Goal: Check status: Check status

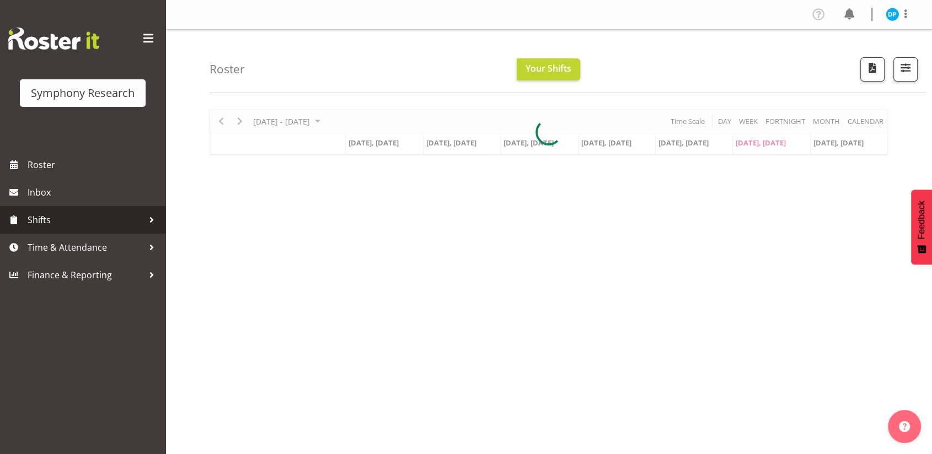
click at [45, 213] on span "Shifts" at bounding box center [86, 220] width 116 height 17
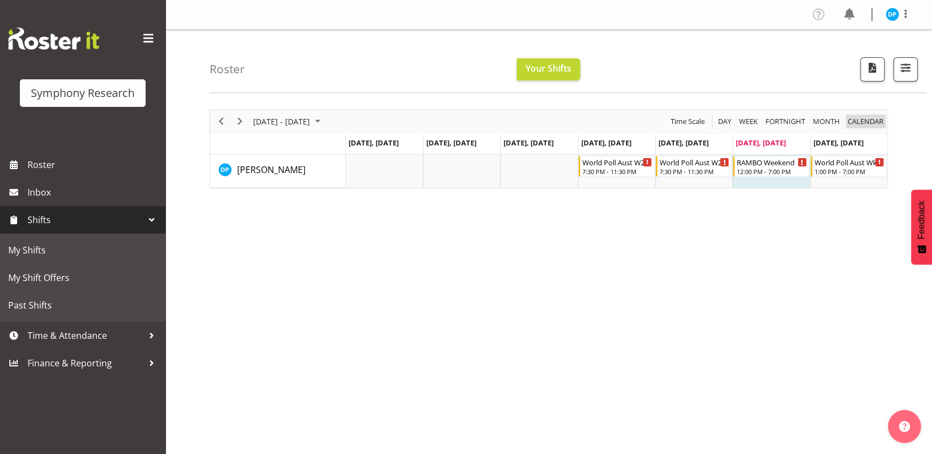
click at [875, 125] on span "calendar" at bounding box center [865, 122] width 38 height 14
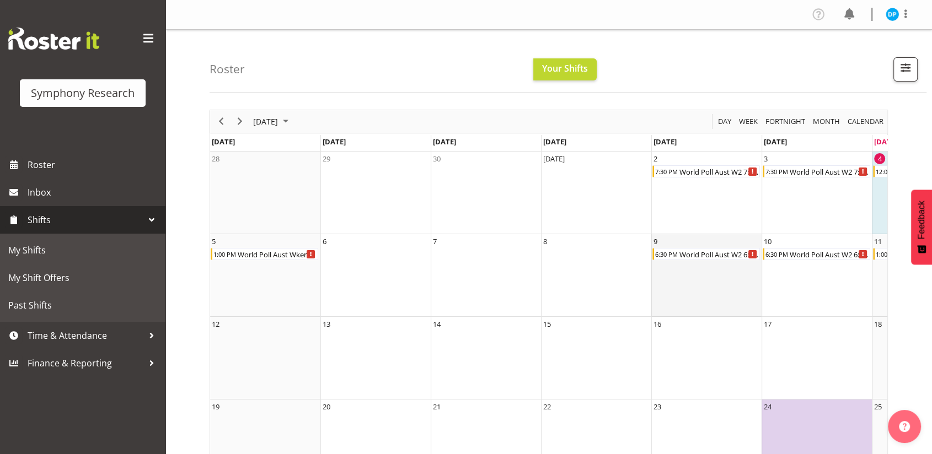
scroll to position [0, 94]
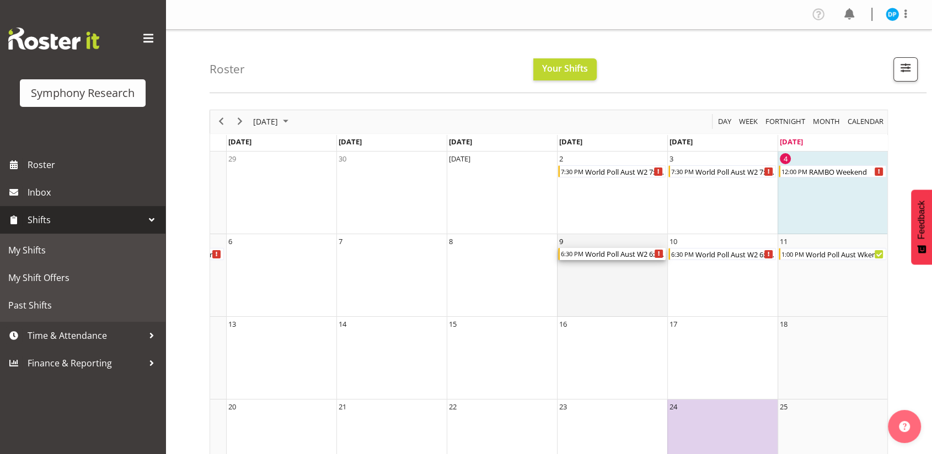
click at [624, 257] on div "World Poll Aust W2 6:30pm~10:30pm" at bounding box center [625, 254] width 82 height 12
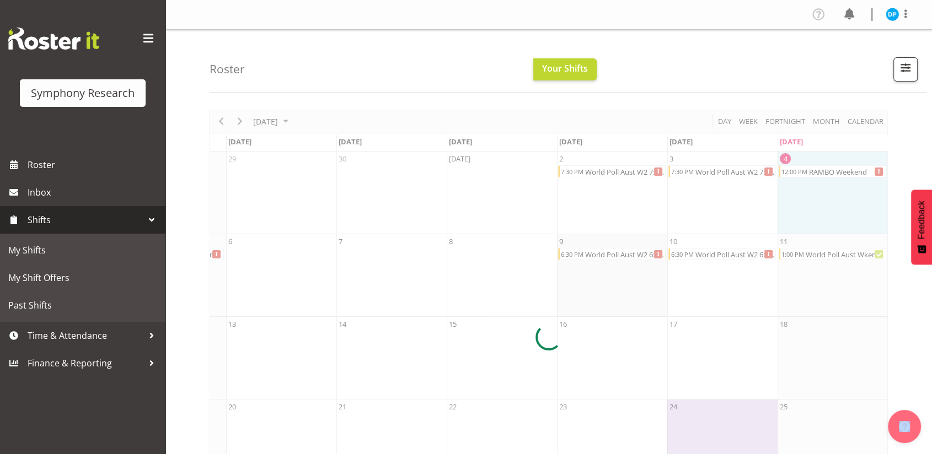
click at [624, 257] on div at bounding box center [548, 338] width 678 height 456
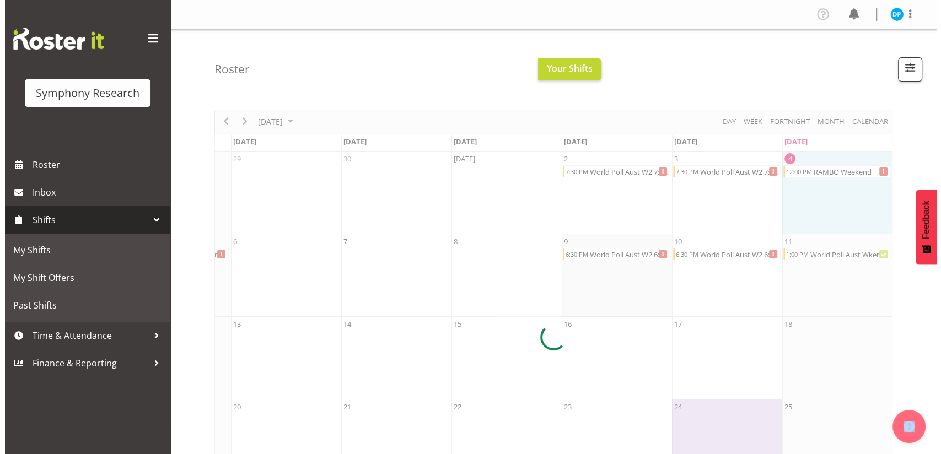
scroll to position [0, 85]
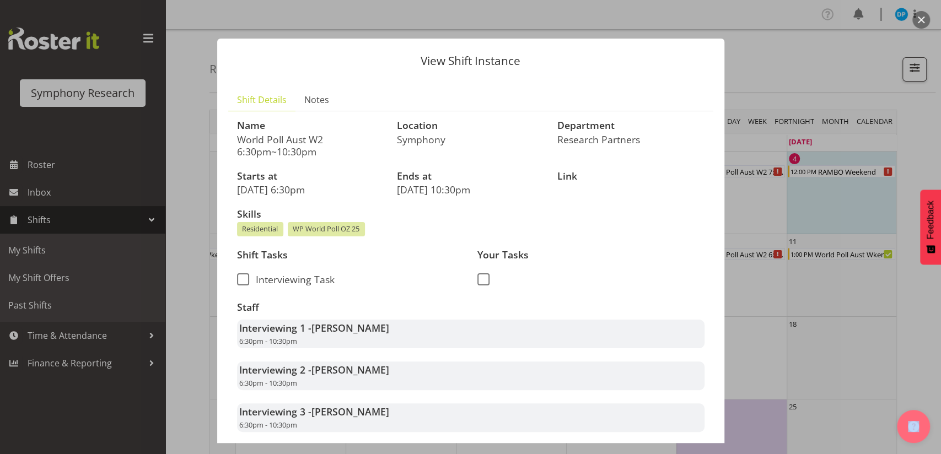
drag, startPoint x: 919, startPoint y: 19, endPoint x: 705, endPoint y: 68, distance: 219.4
click at [705, 68] on div "View Shift Instance Shift Details Notes Name World Poll Aust W2 6:30pm~10:30pm …" at bounding box center [470, 227] width 529 height 432
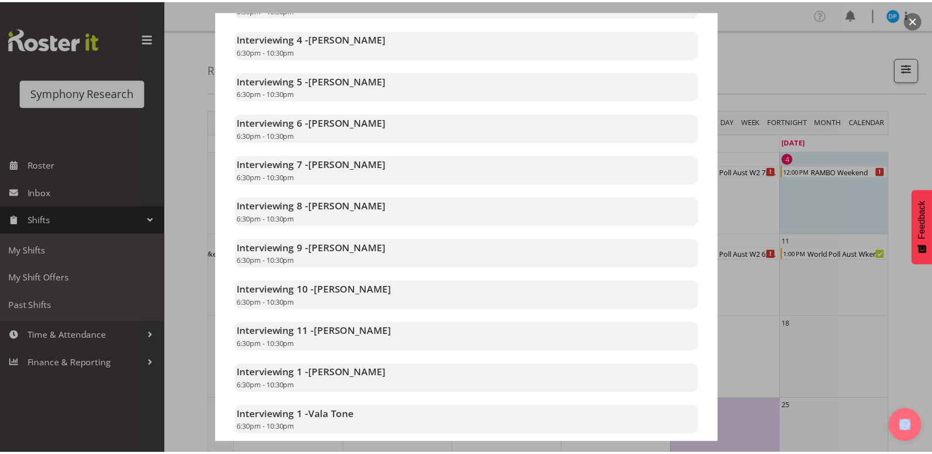
scroll to position [416, 0]
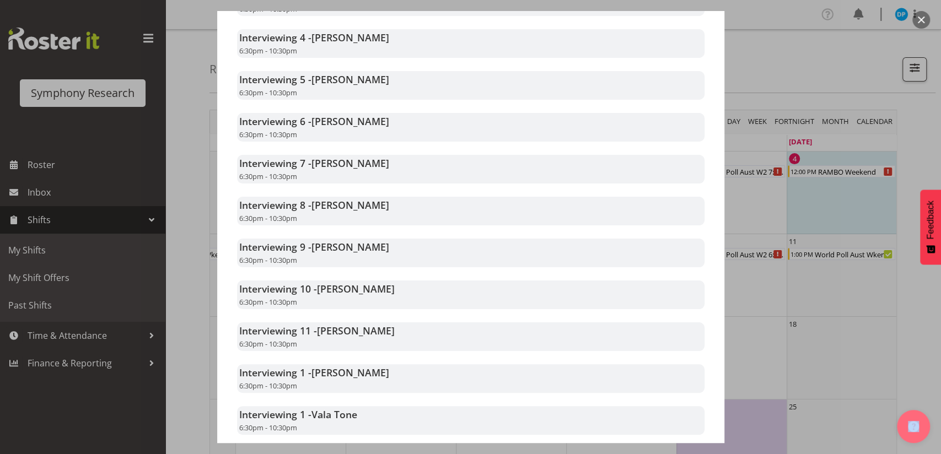
click at [921, 20] on button "button" at bounding box center [921, 20] width 18 height 18
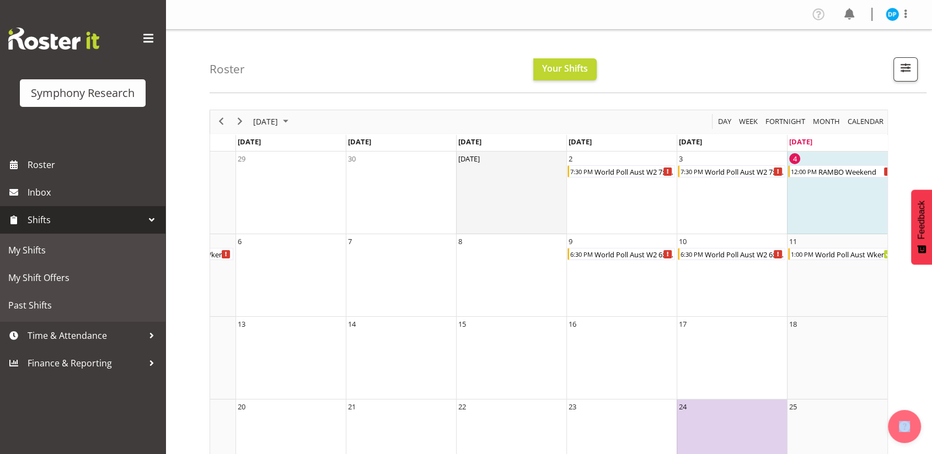
scroll to position [0, 0]
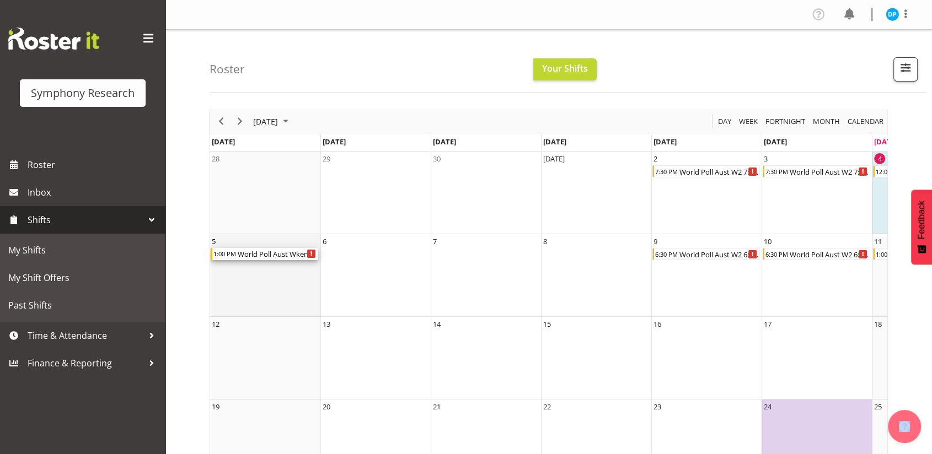
click at [284, 257] on div "World Poll Aust Wkend" at bounding box center [277, 254] width 82 height 12
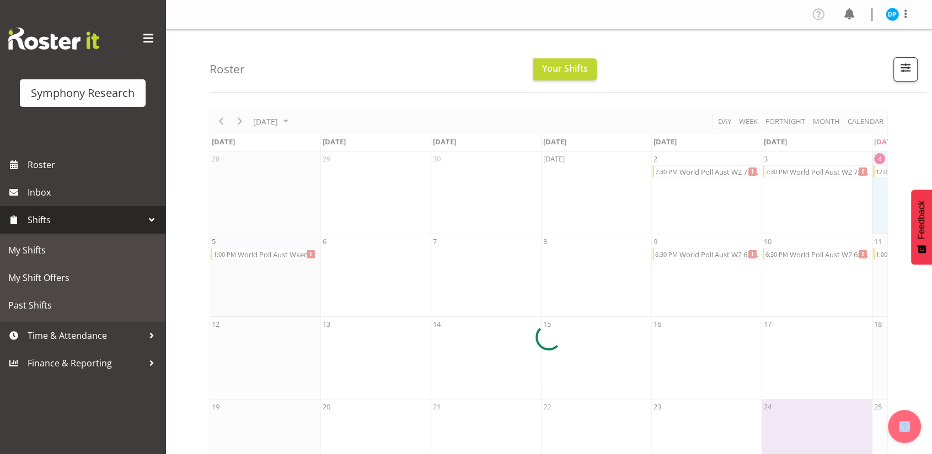
click at [284, 257] on div at bounding box center [548, 338] width 678 height 456
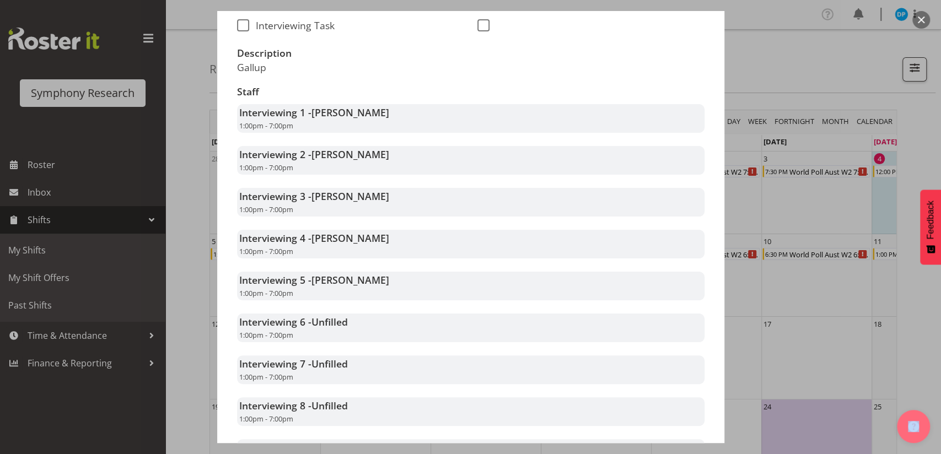
scroll to position [236, 0]
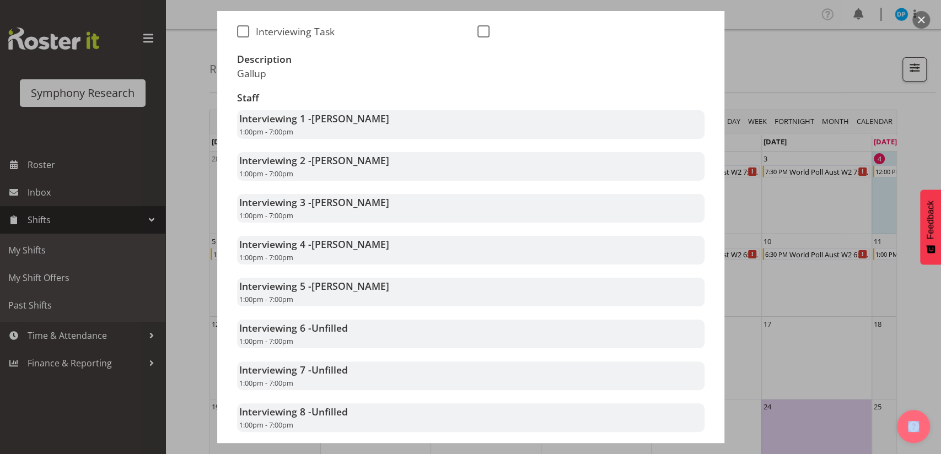
click at [926, 23] on button "button" at bounding box center [921, 20] width 18 height 18
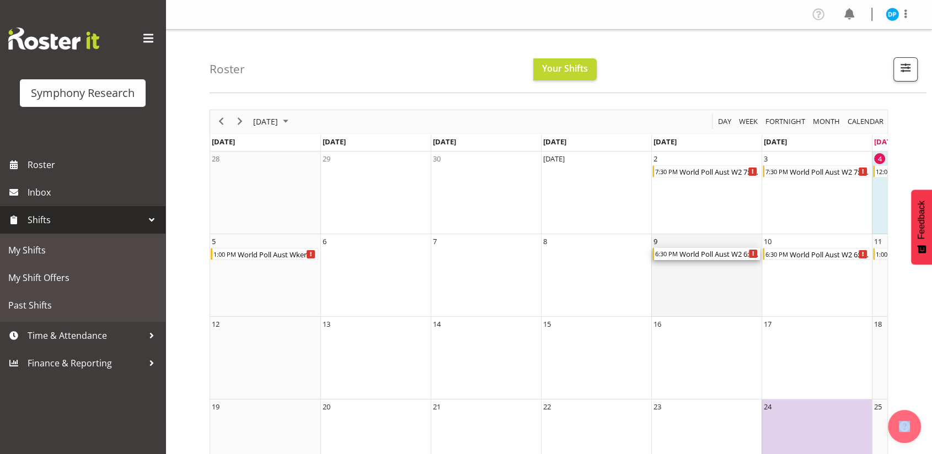
click at [710, 251] on div "World Poll Aust W2 6:30pm~10:30pm" at bounding box center [719, 254] width 82 height 12
click at [0, 0] on div at bounding box center [0, 0] width 0 height 0
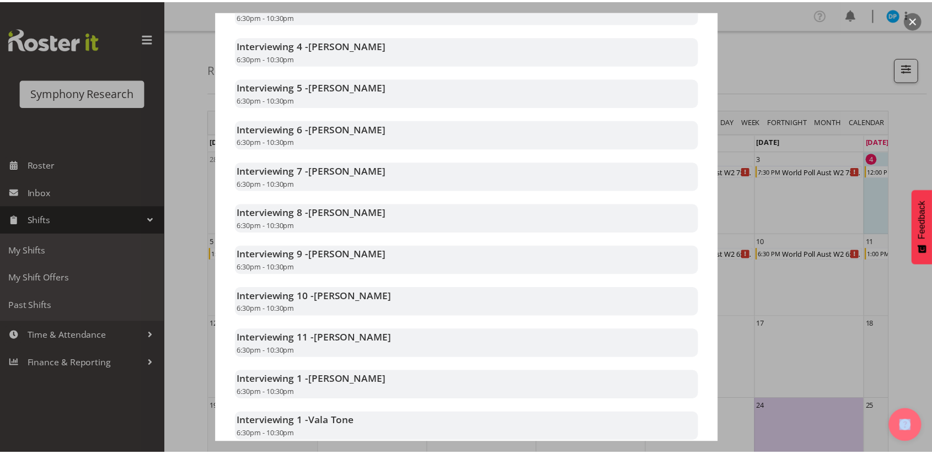
scroll to position [418, 0]
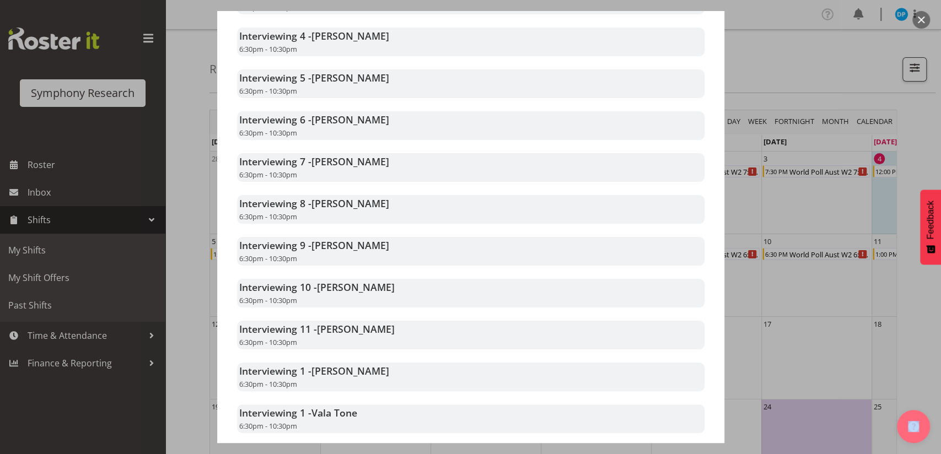
click at [918, 23] on button "button" at bounding box center [921, 20] width 18 height 18
